Goal: Information Seeking & Learning: Learn about a topic

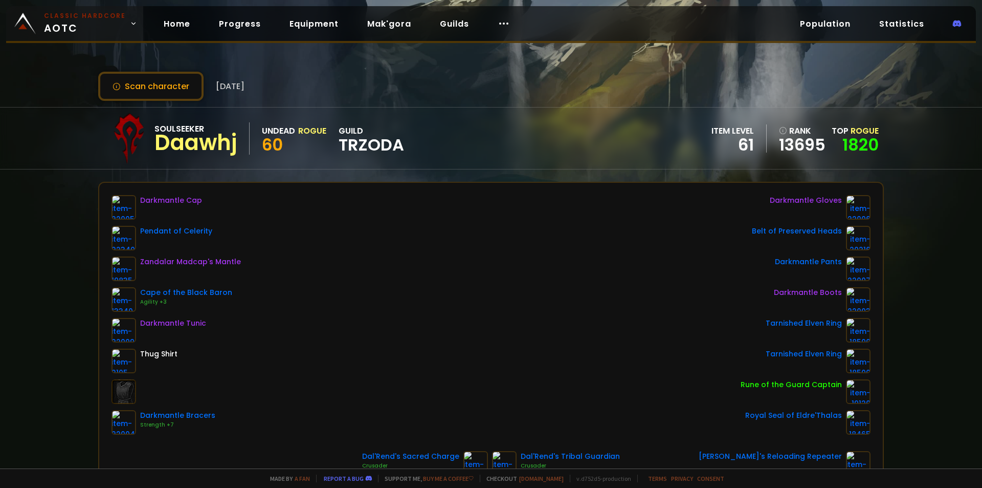
click at [41, 10] on link "Classic Hardcore AOTC" at bounding box center [74, 23] width 137 height 35
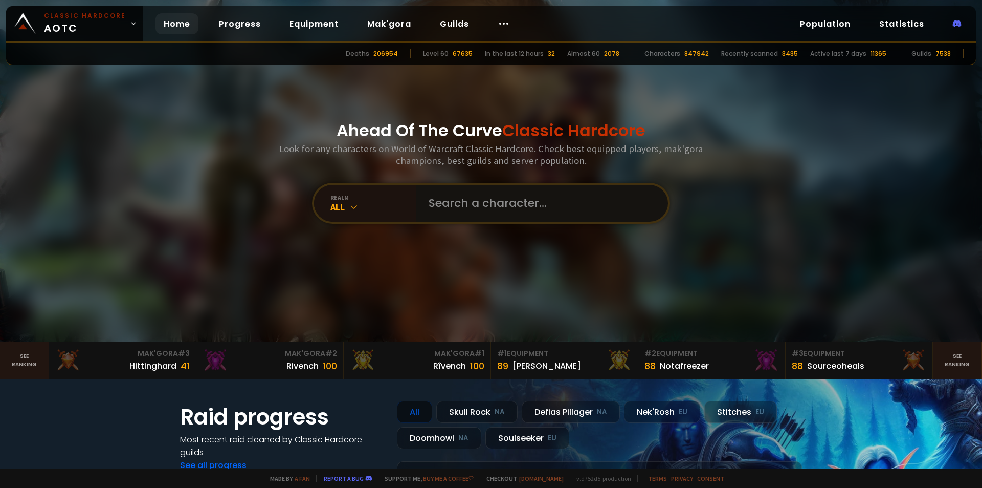
click at [456, 186] on input "text" at bounding box center [539, 203] width 233 height 37
click at [470, 201] on input "text" at bounding box center [539, 203] width 233 height 37
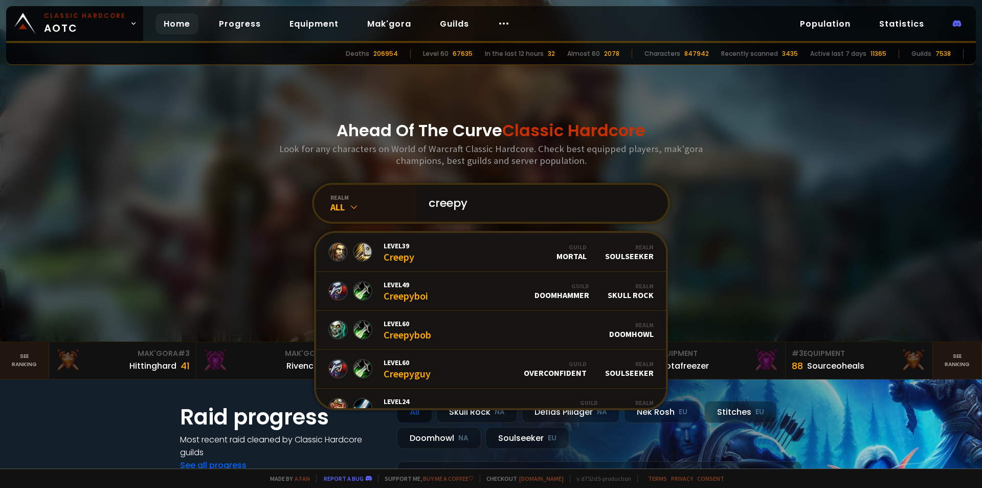
type input "creepy"
click at [445, 367] on link "Level 60 Creepyguy Guild Overconfident Realm Soulseeker" at bounding box center [491, 368] width 350 height 39
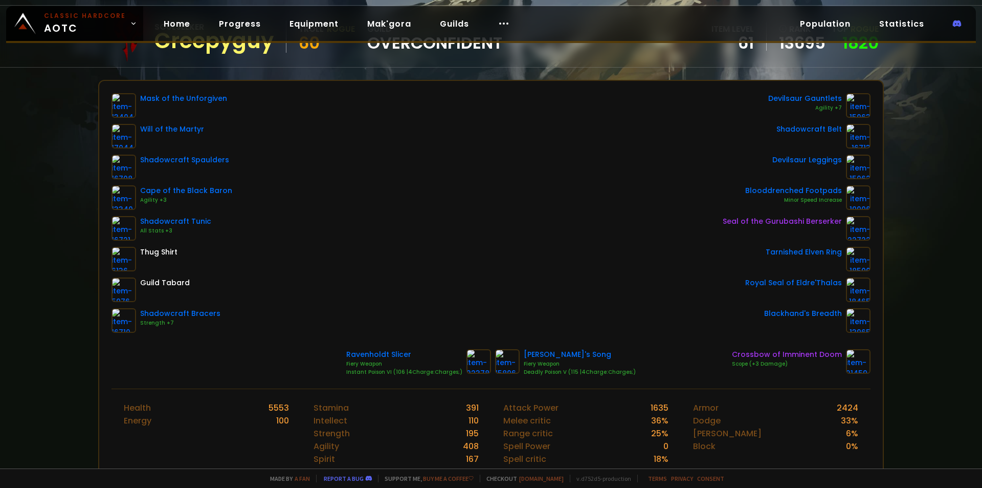
scroll to position [102, 0]
click at [454, 245] on div "Mask of the Unforgiven Will of the Martyr Shadowcraft Spaulders Cape of the Bla…" at bounding box center [491, 212] width 759 height 239
click at [441, 278] on div "Mask of the Unforgiven Will of the Martyr Shadowcraft Spaulders Cape of the Bla…" at bounding box center [491, 212] width 759 height 239
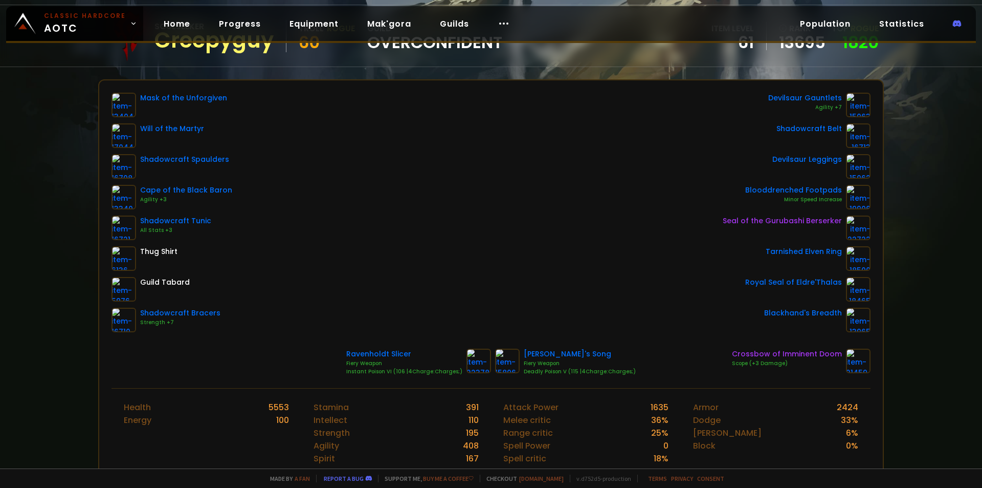
drag, startPoint x: 428, startPoint y: 171, endPoint x: 499, endPoint y: 204, distance: 78.0
click at [433, 172] on div "Mask of the Unforgiven Will of the Martyr Shadowcraft Spaulders Cape of the Bla…" at bounding box center [491, 212] width 759 height 239
click at [606, 278] on div "Mask of the Unforgiven Will of the Martyr Shadowcraft Spaulders Cape of the Bla…" at bounding box center [491, 212] width 759 height 239
